Goal: Information Seeking & Learning: Learn about a topic

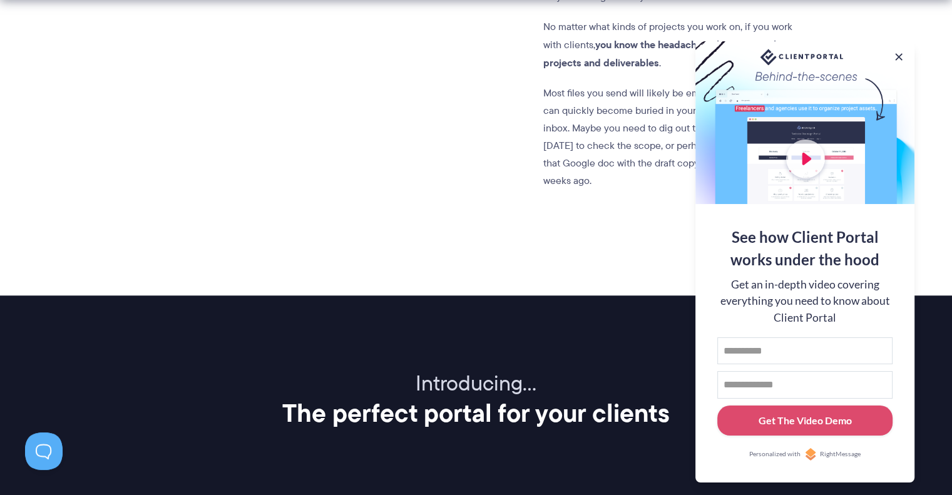
scroll to position [1219, 0]
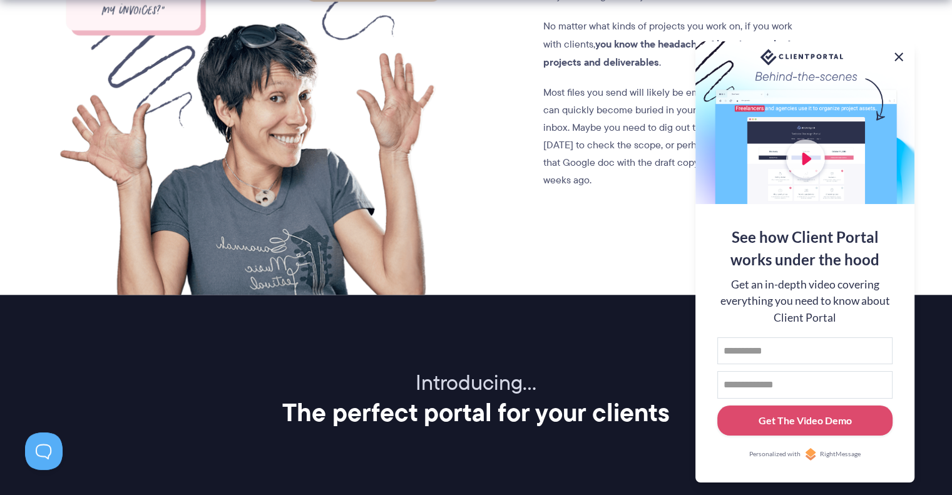
click at [900, 53] on button at bounding box center [898, 56] width 15 height 15
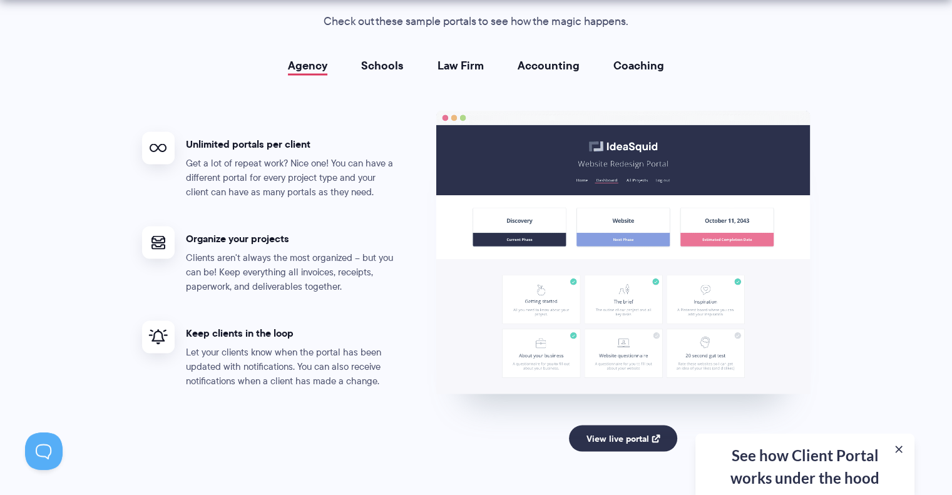
scroll to position [2324, 0]
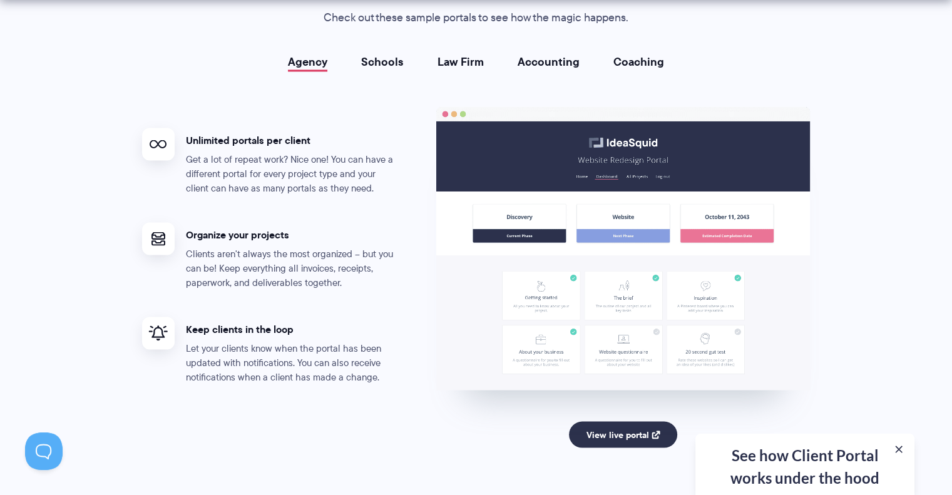
click at [458, 57] on link "Law Firm" at bounding box center [461, 61] width 46 height 13
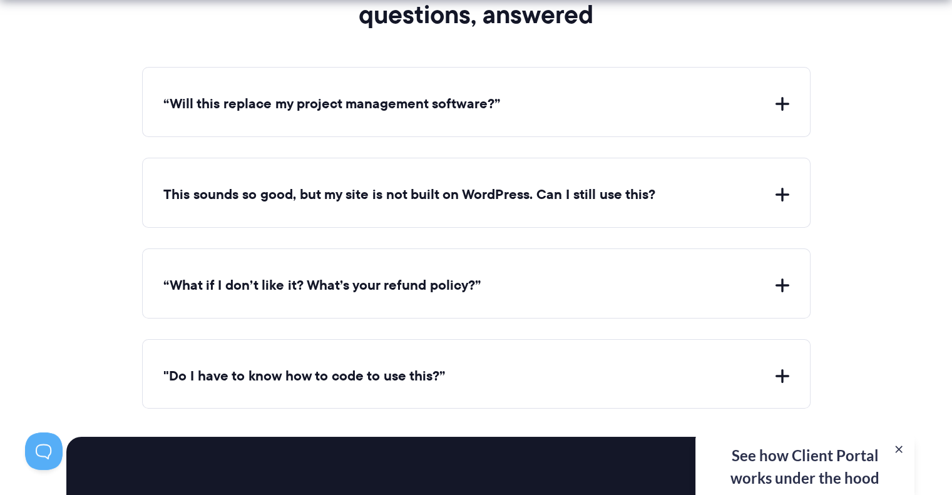
scroll to position [4526, 0]
click at [516, 190] on button "This sounds so good, but my site is not built on WordPress. Can I still use thi…" at bounding box center [476, 194] width 626 height 19
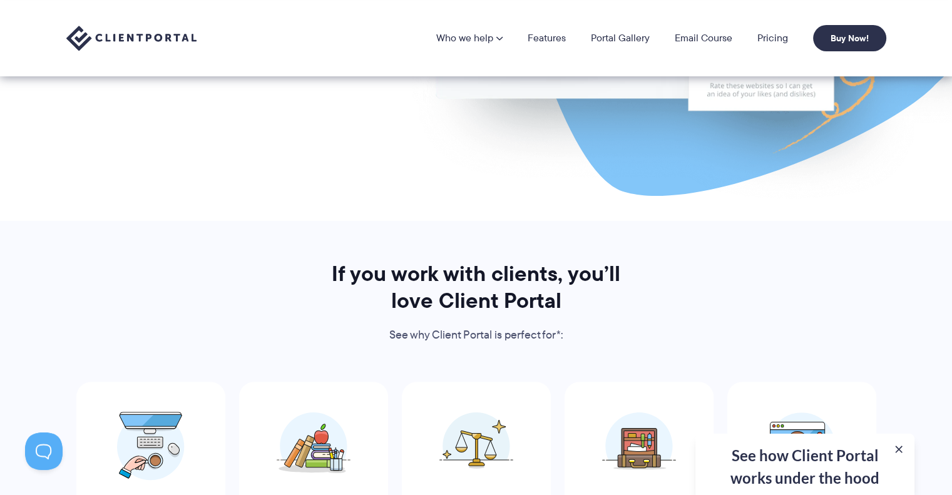
scroll to position [2, 0]
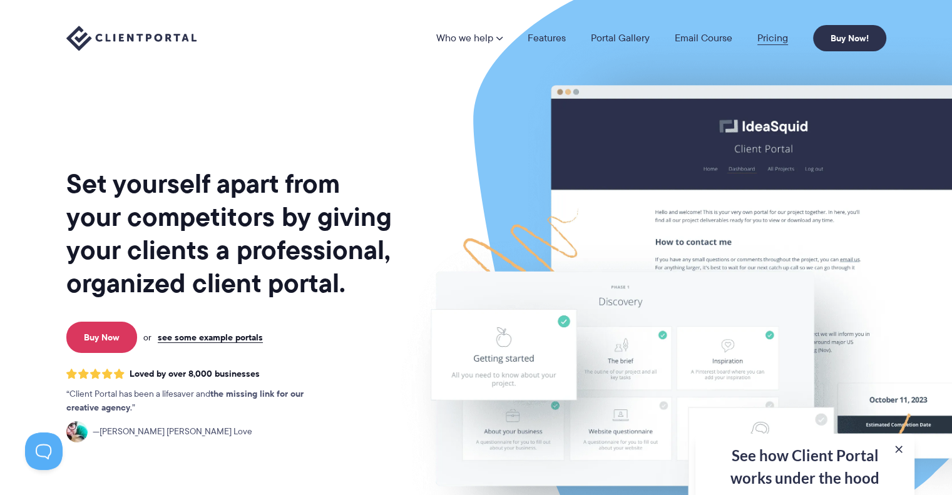
click at [768, 39] on link "Pricing" at bounding box center [772, 38] width 31 height 10
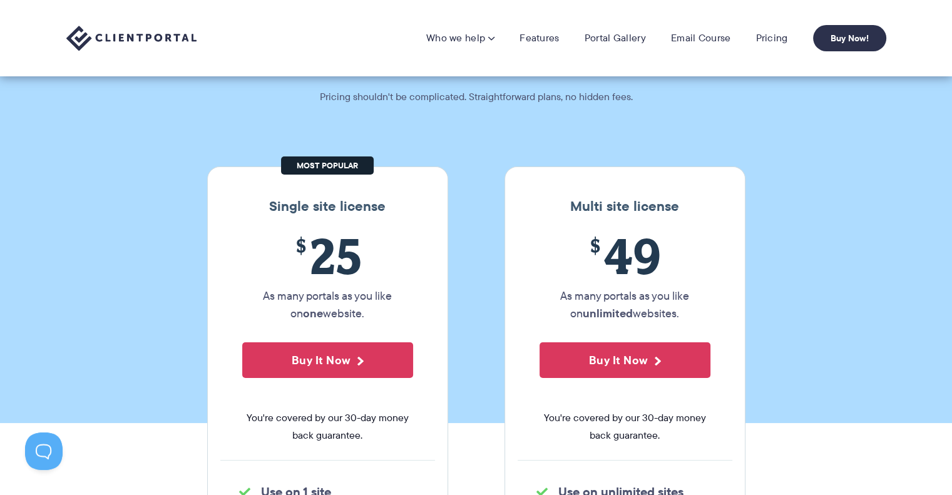
scroll to position [59, 0]
